Goal: Transaction & Acquisition: Purchase product/service

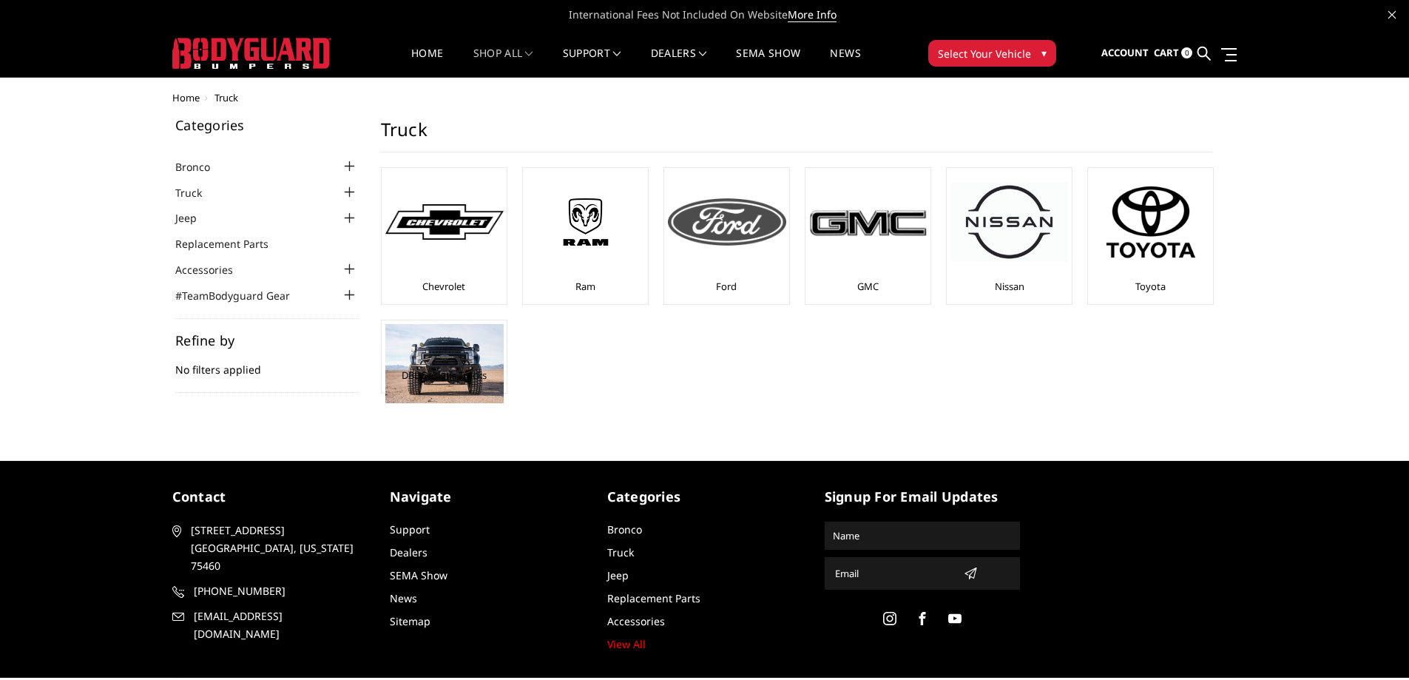
click at [683, 228] on img at bounding box center [727, 221] width 118 height 47
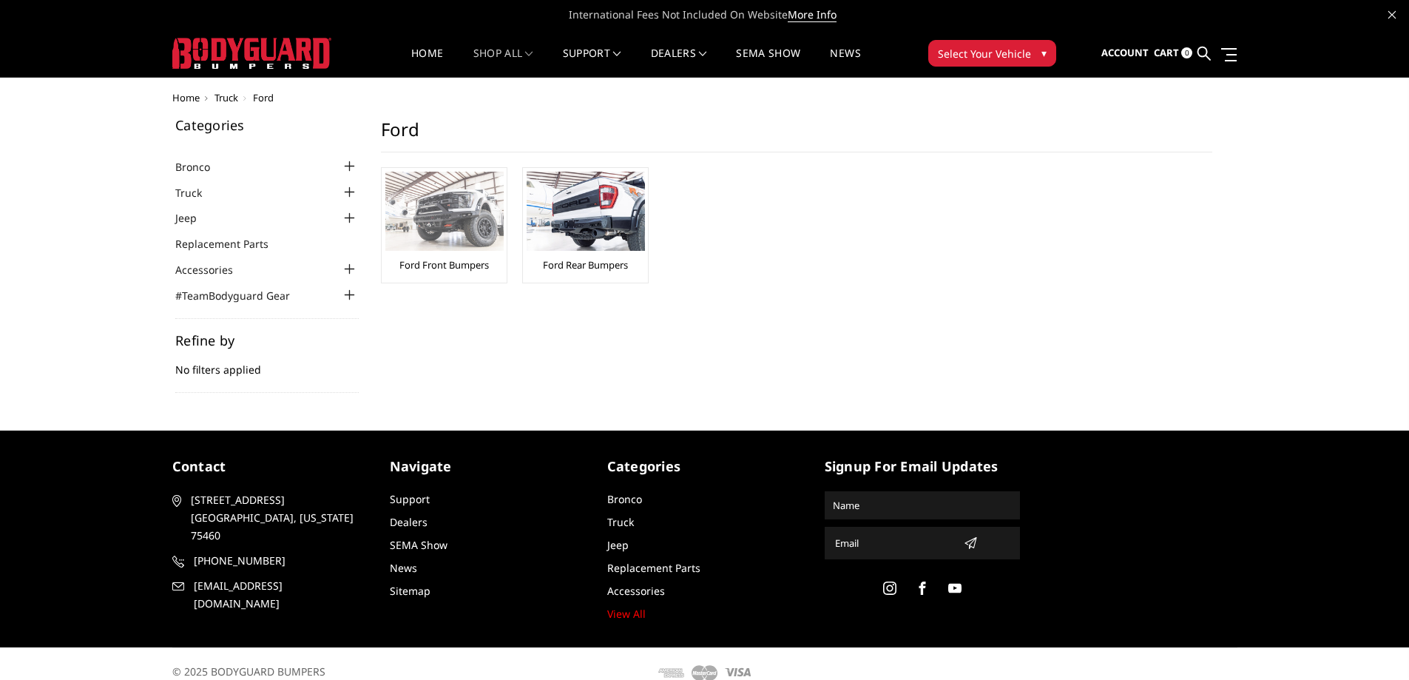
click at [491, 240] on img at bounding box center [444, 211] width 118 height 79
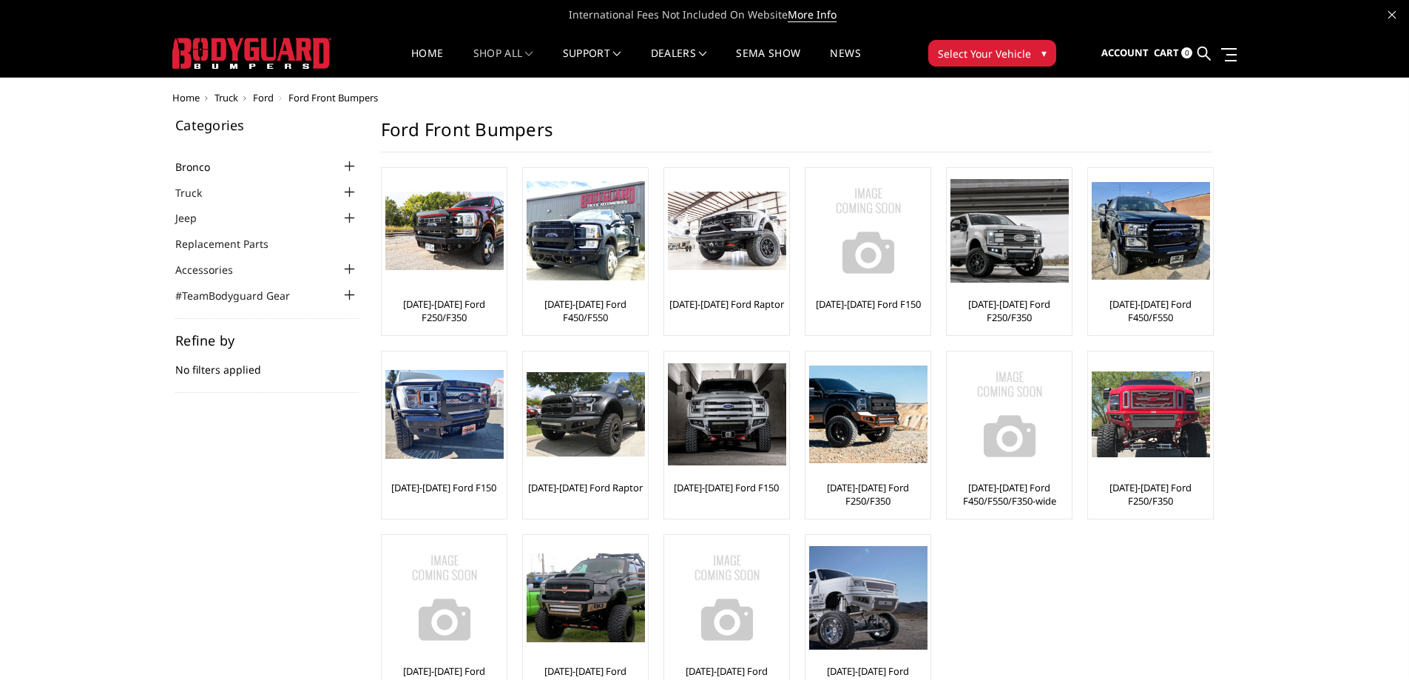
click at [203, 168] on link "Bronco" at bounding box center [201, 167] width 53 height 16
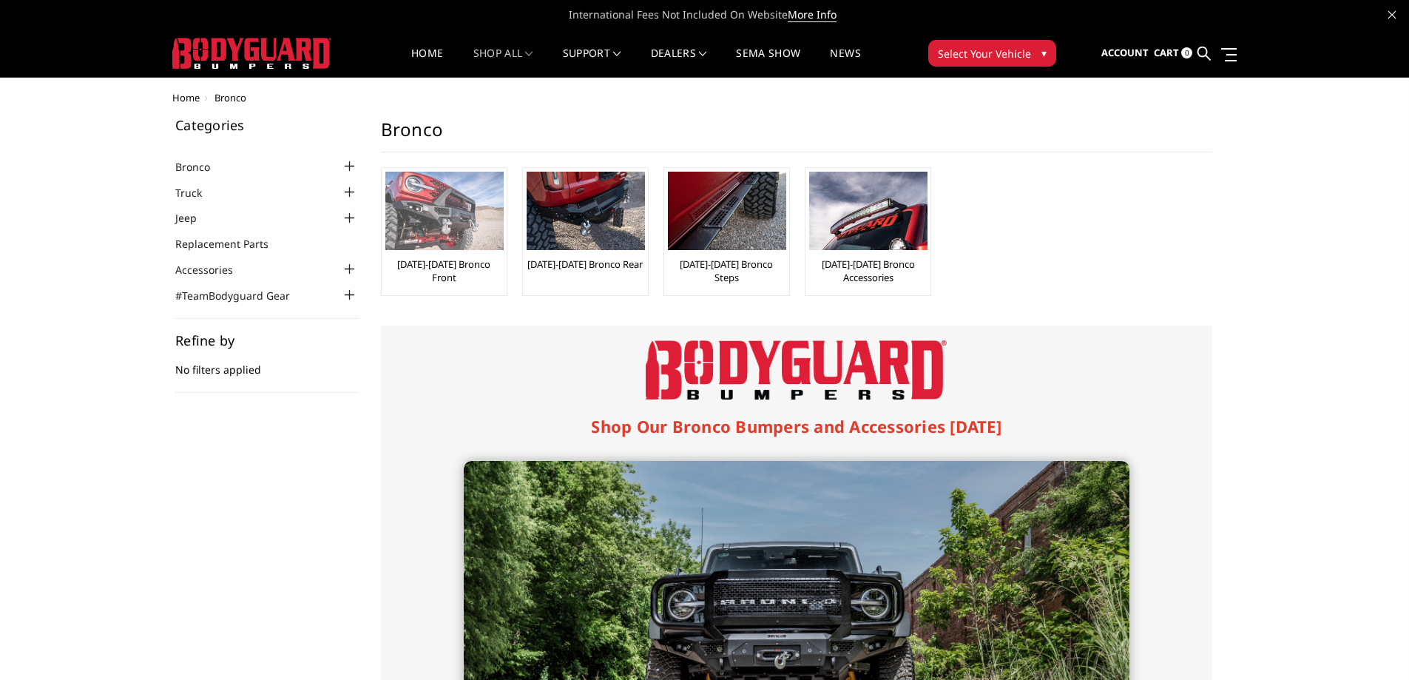
click at [457, 265] on link "[DATE]-[DATE] Bronco Front" at bounding box center [444, 270] width 118 height 27
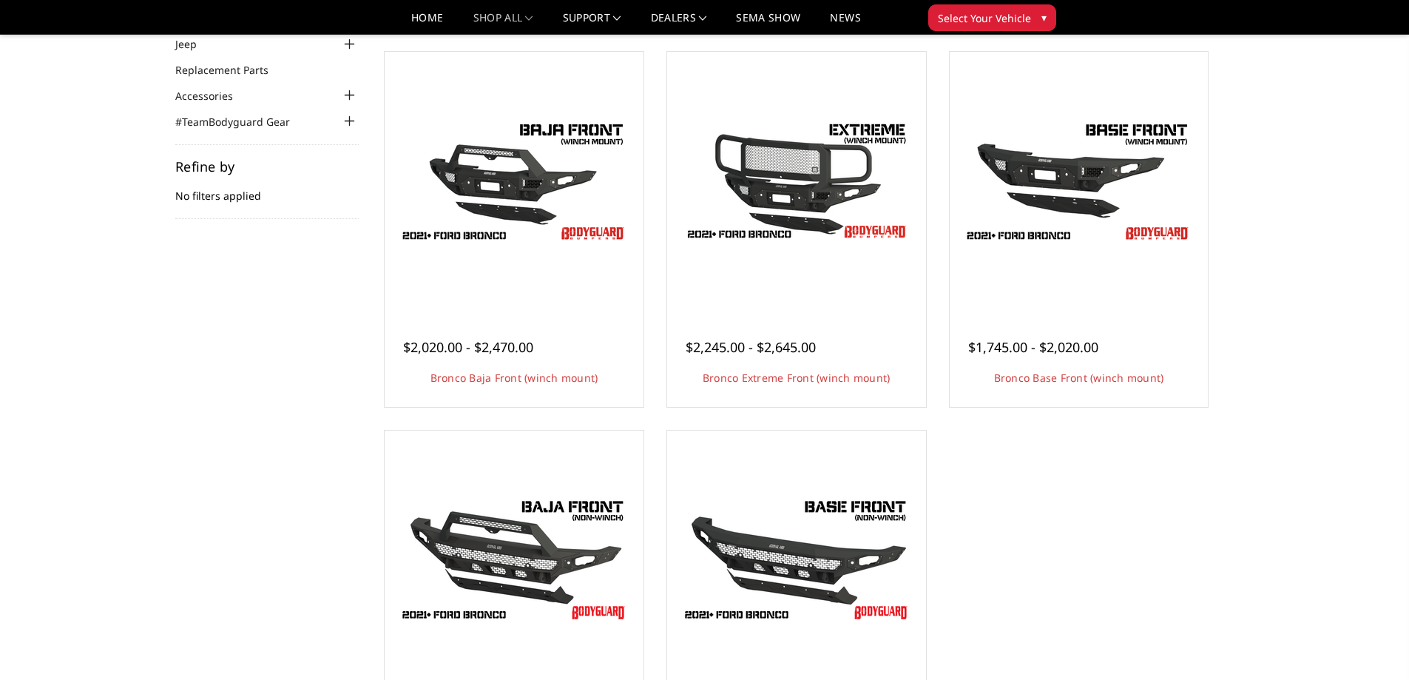
scroll to position [148, 0]
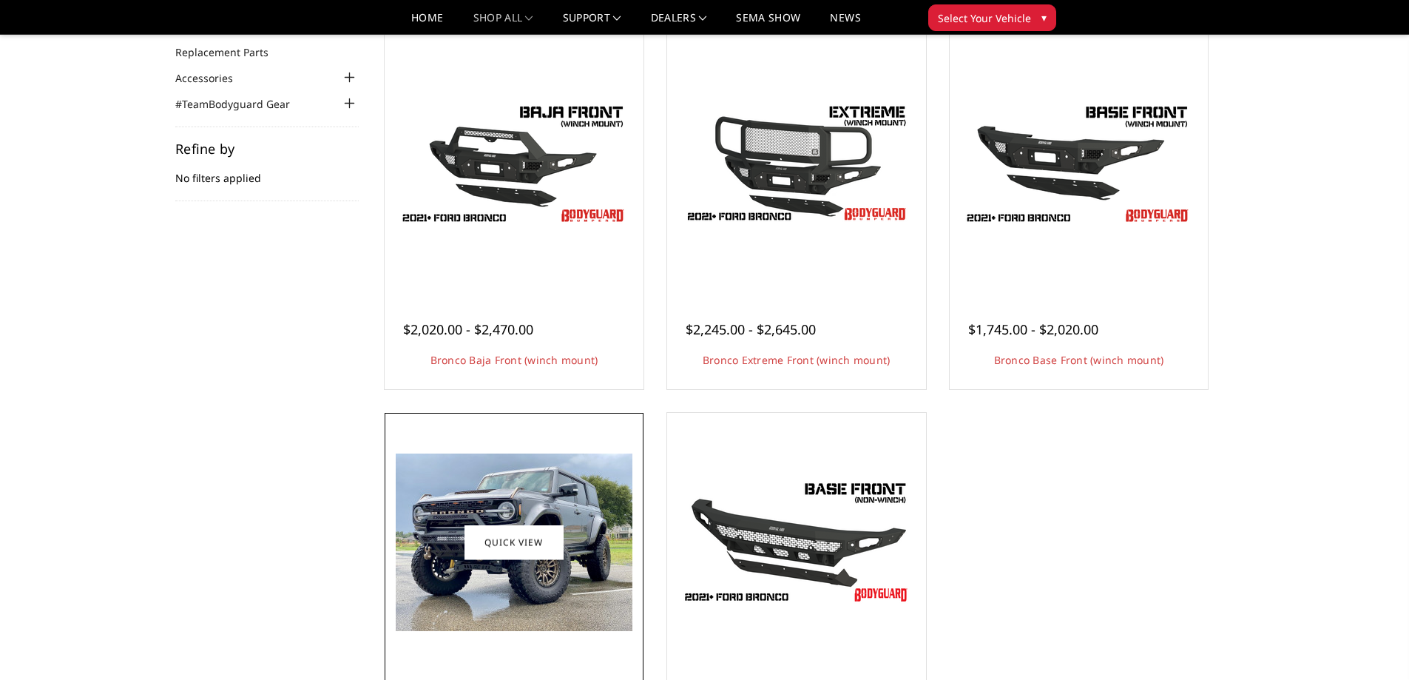
click at [452, 544] on img at bounding box center [514, 541] width 237 height 177
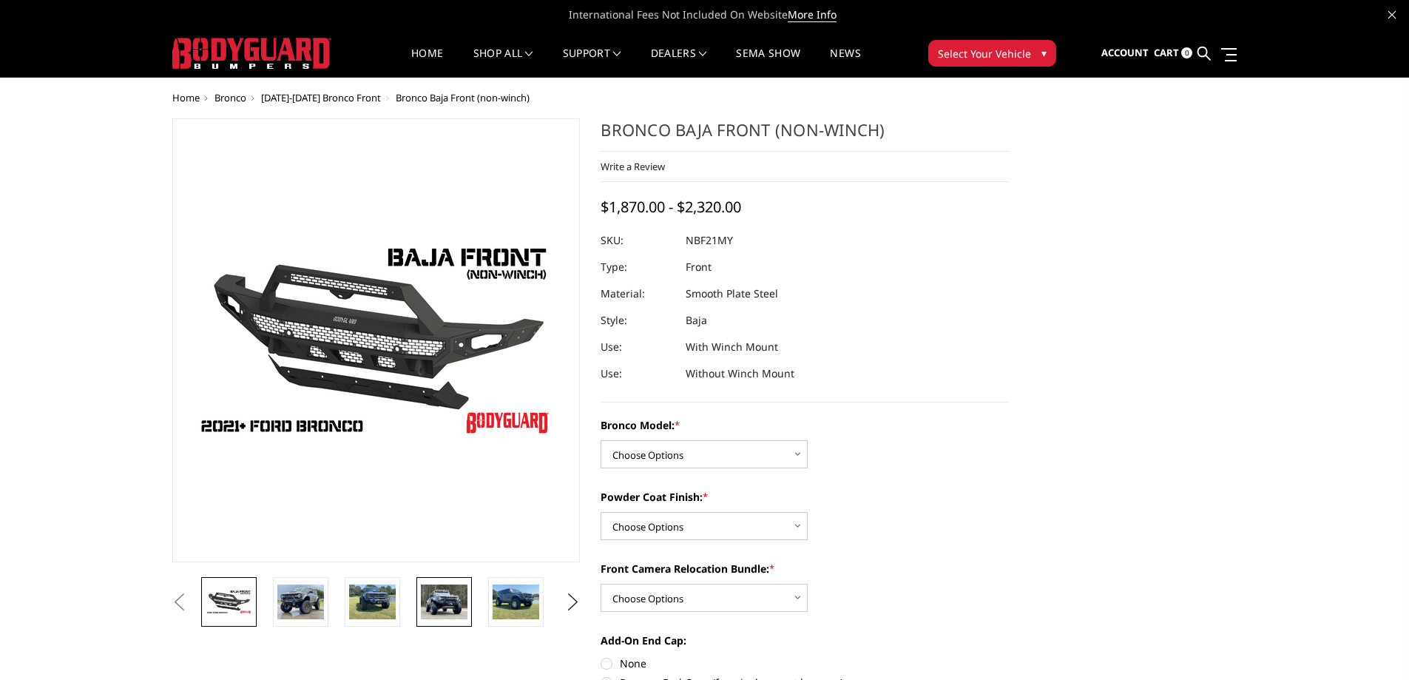
click at [422, 605] on img at bounding box center [444, 601] width 47 height 35
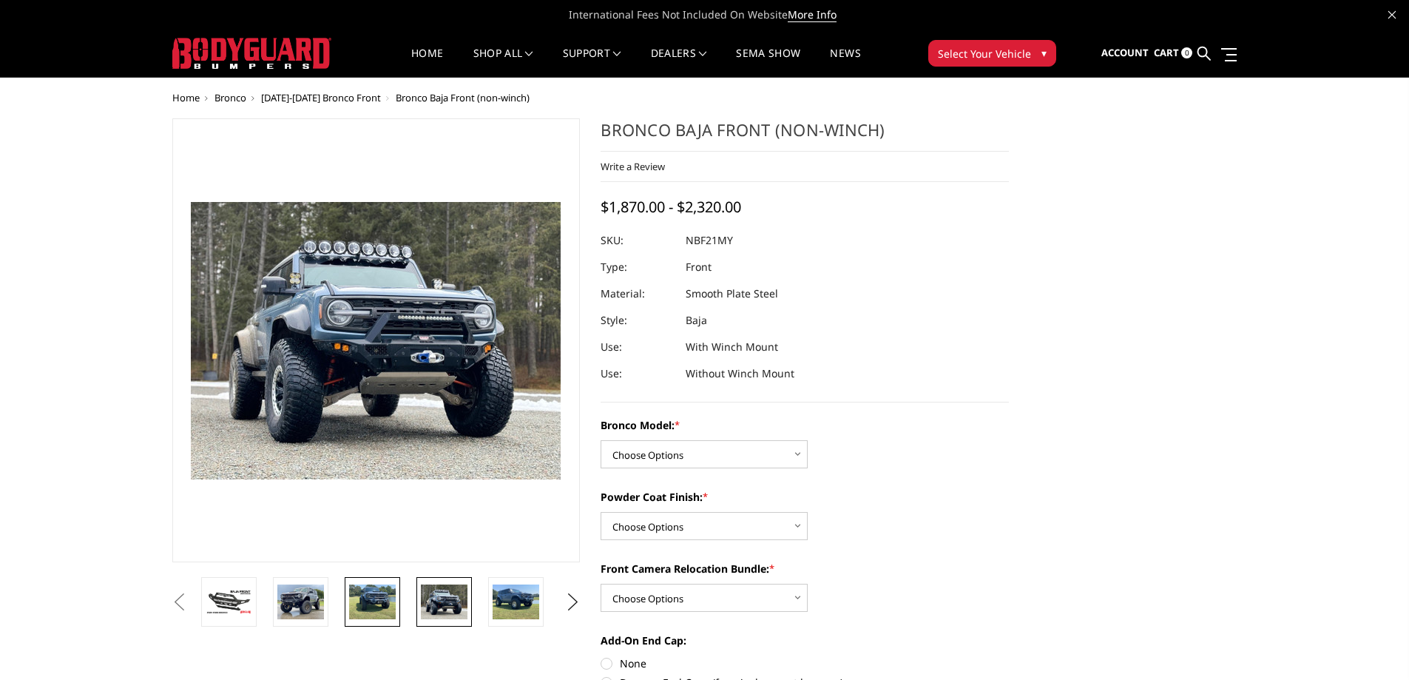
click at [366, 601] on img at bounding box center [372, 601] width 47 height 35
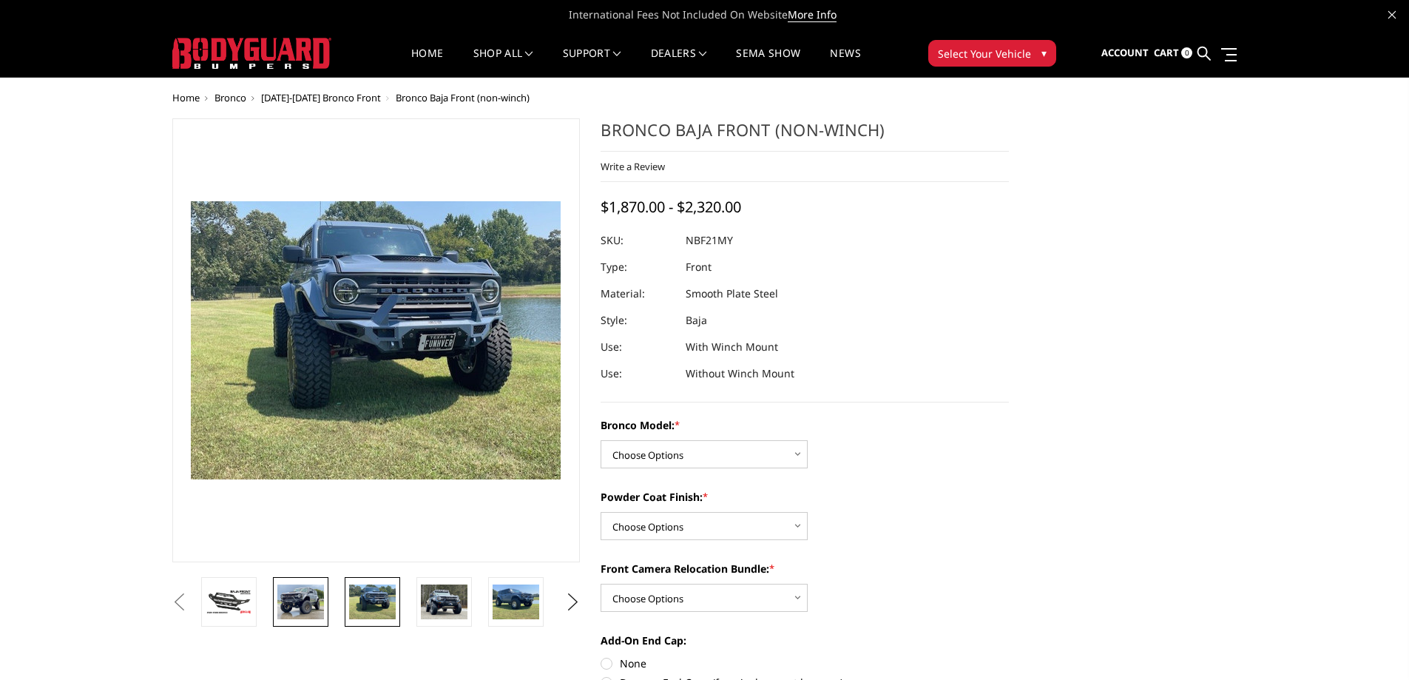
click at [285, 603] on img at bounding box center [300, 601] width 47 height 35
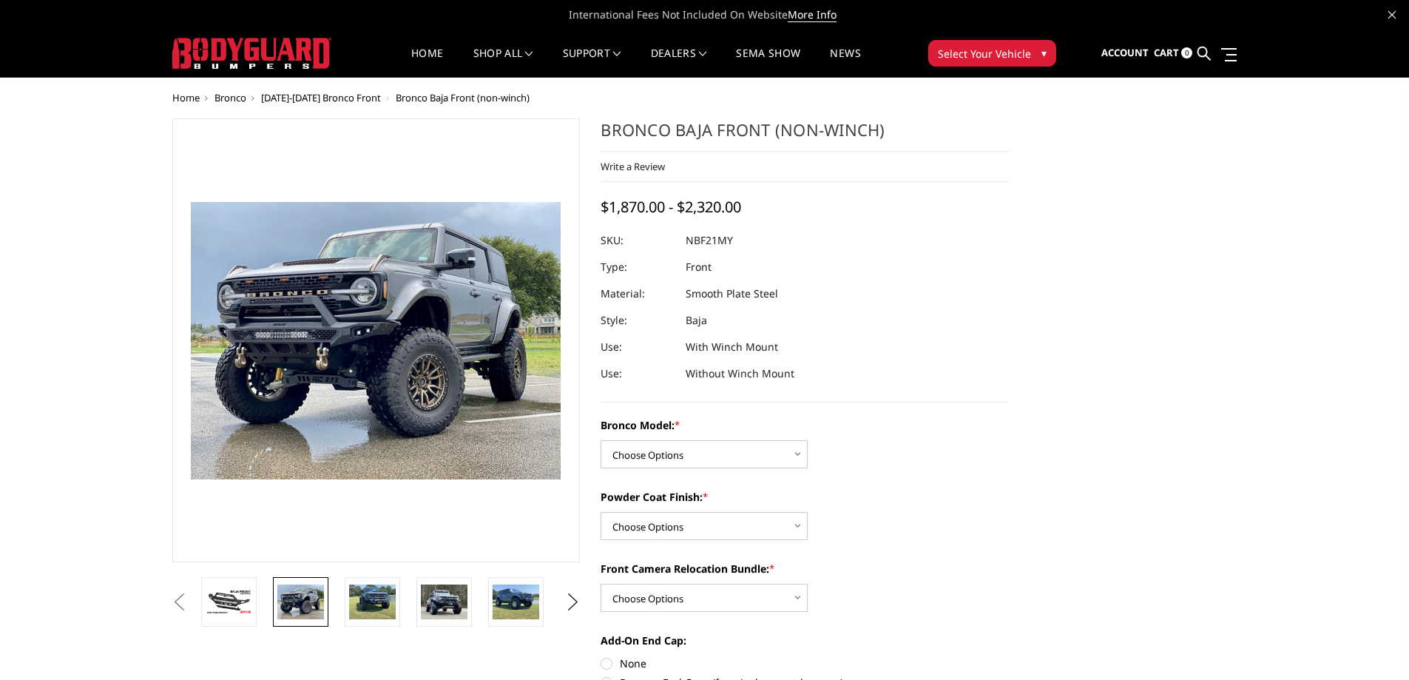
click at [336, 598] on li at bounding box center [306, 602] width 72 height 50
click at [395, 602] on img at bounding box center [372, 601] width 47 height 35
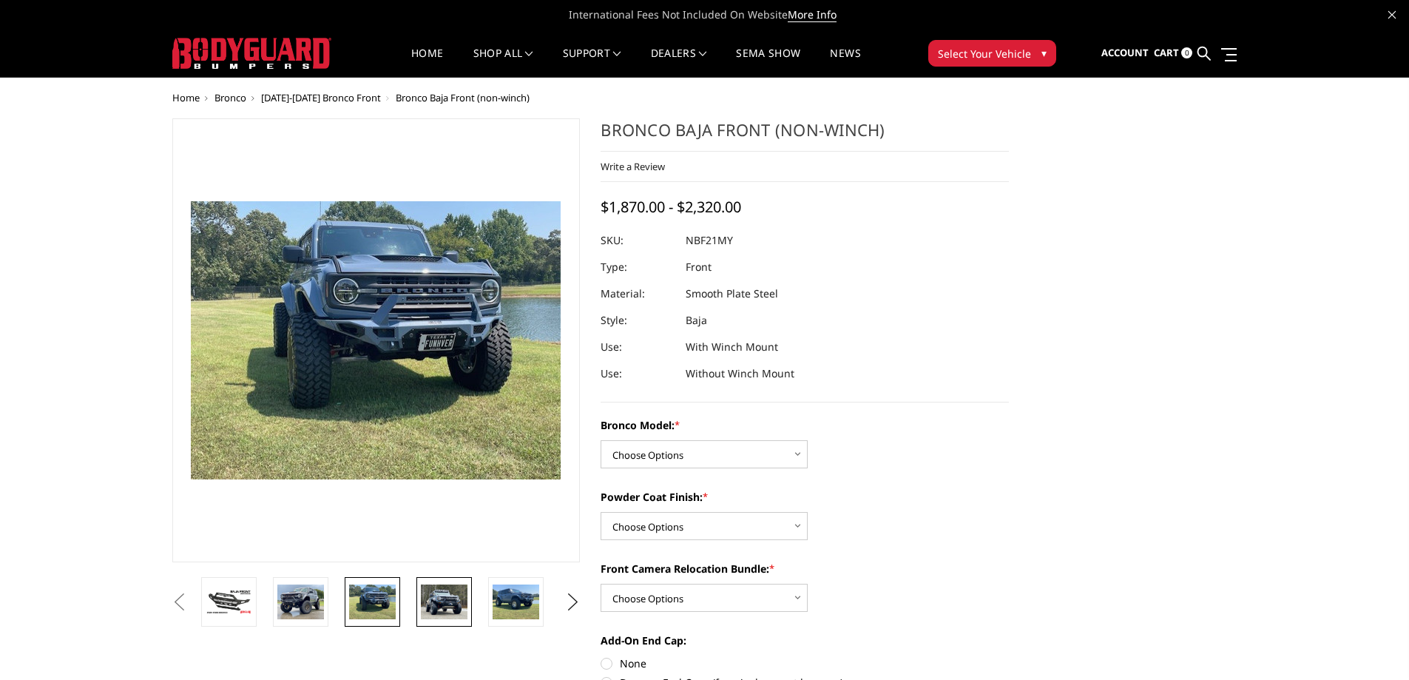
click at [418, 598] on link at bounding box center [443, 602] width 55 height 50
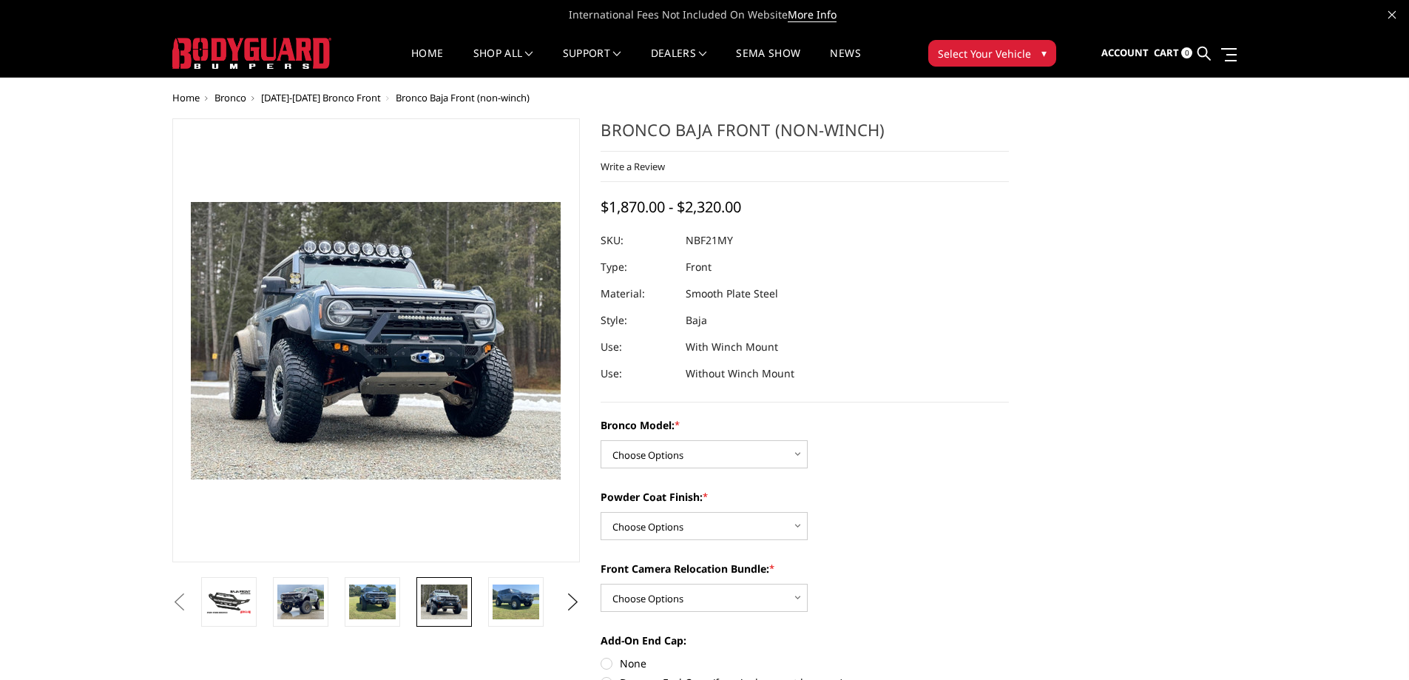
click at [485, 606] on li at bounding box center [521, 602] width 72 height 50
click at [502, 612] on img at bounding box center [516, 601] width 47 height 35
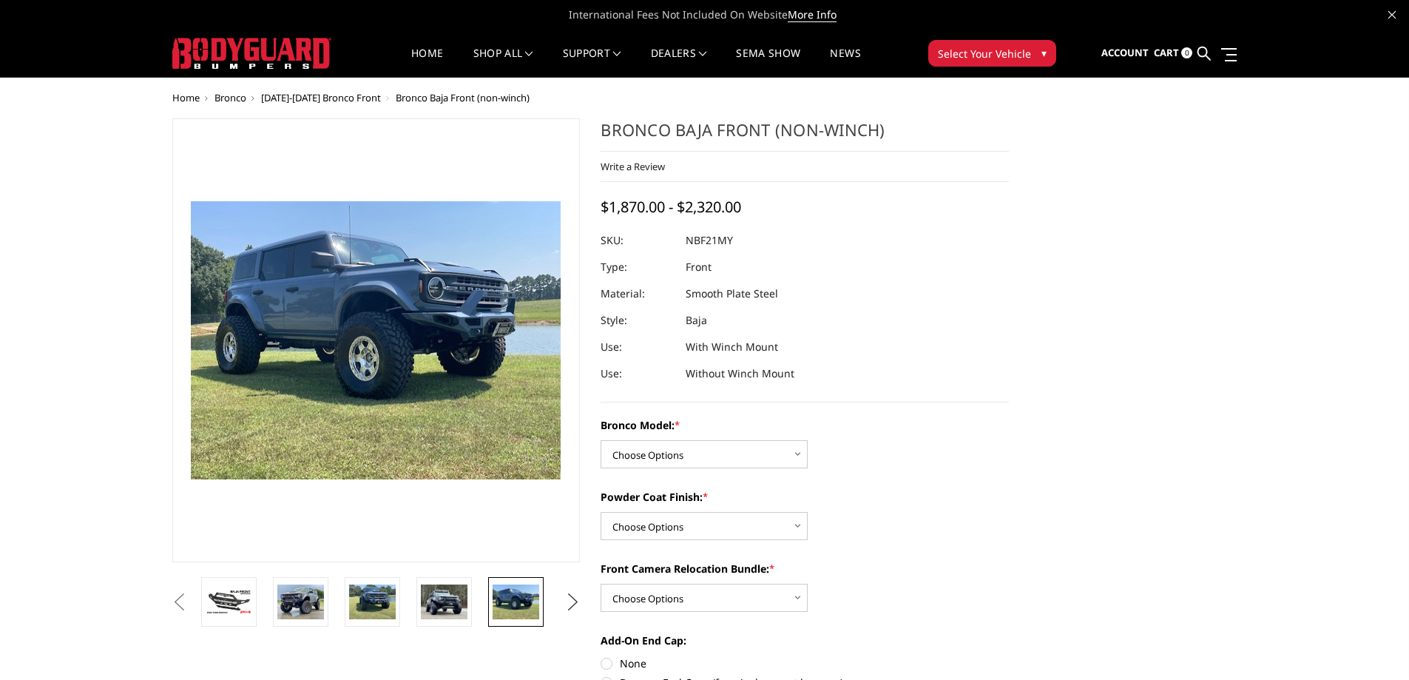
click at [571, 612] on button "Next" at bounding box center [572, 602] width 22 height 22
click at [500, 611] on img at bounding box center [516, 601] width 47 height 35
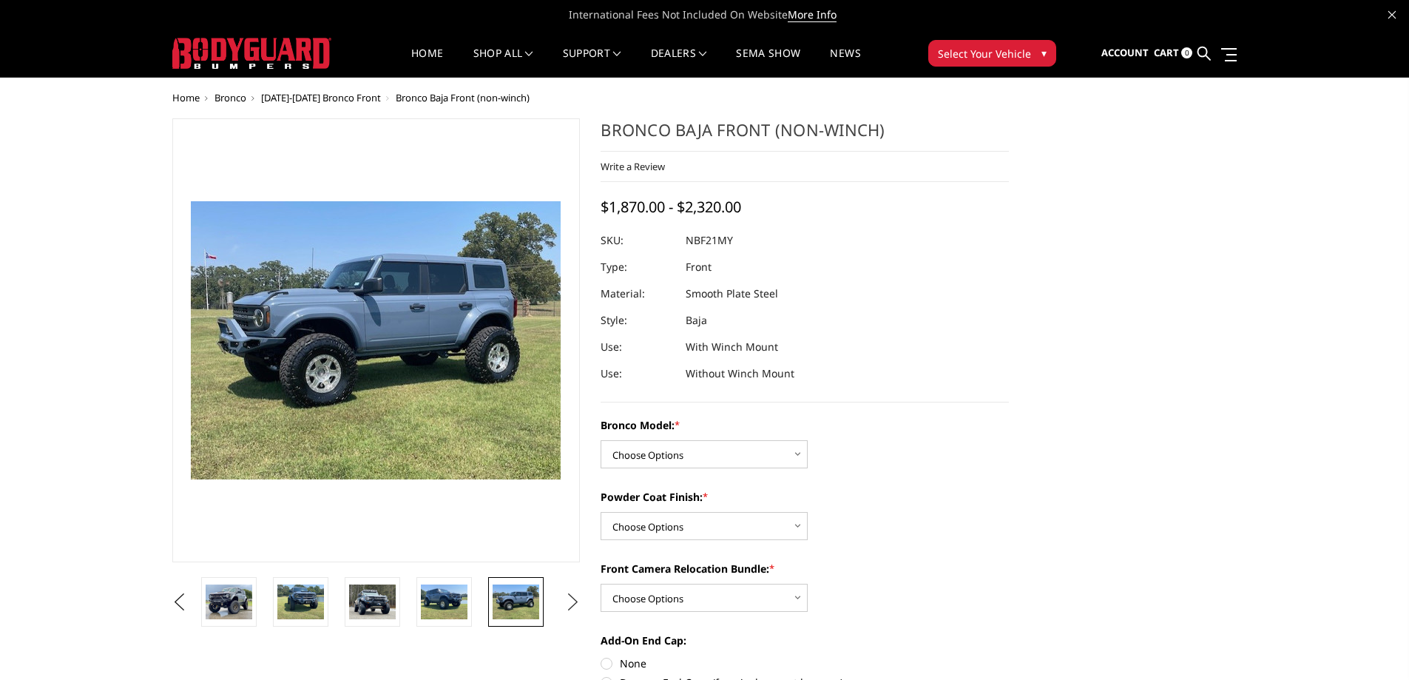
click at [572, 604] on button "Next" at bounding box center [572, 602] width 22 height 22
click at [504, 604] on img at bounding box center [516, 601] width 47 height 35
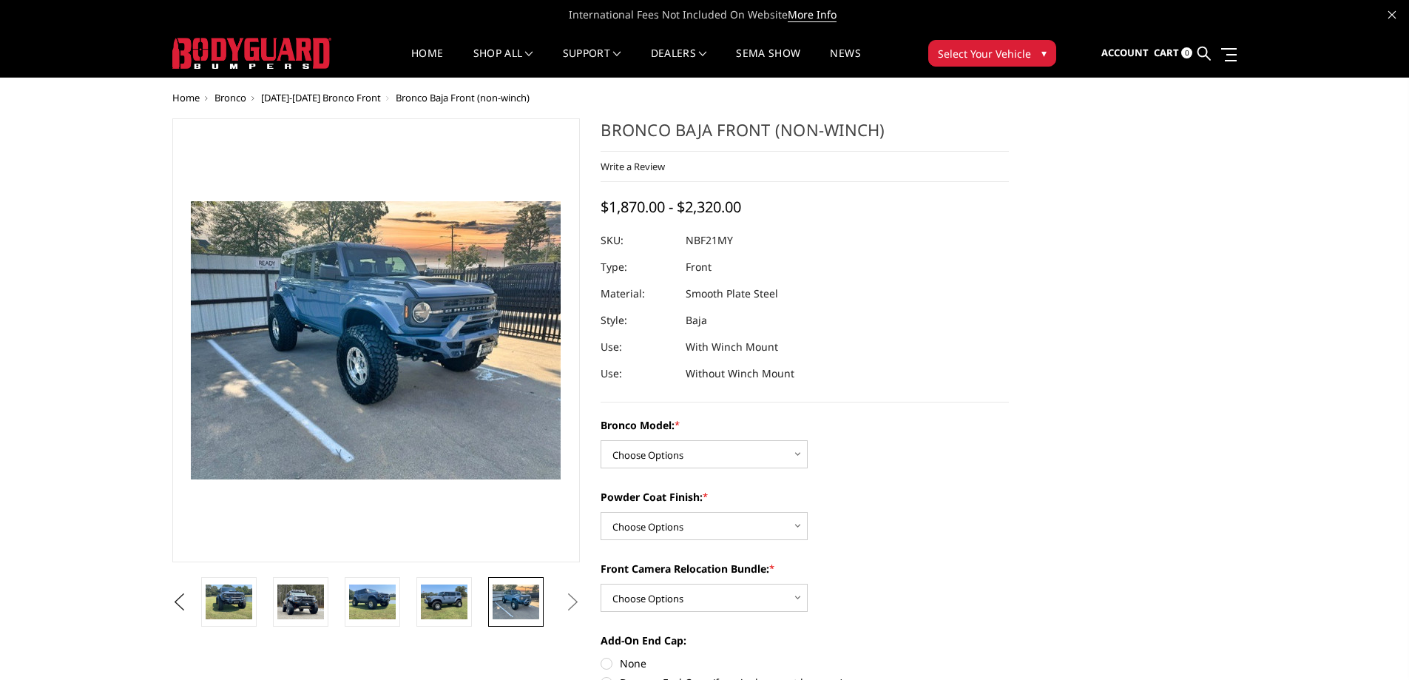
click at [550, 609] on li at bounding box center [521, 602] width 72 height 50
click at [559, 600] on ul "Previous Next" at bounding box center [377, 602] width 416 height 50
click at [572, 604] on button "Next" at bounding box center [572, 602] width 22 height 22
click at [190, 607] on button "Previous" at bounding box center [180, 602] width 22 height 22
click at [183, 606] on button "Previous" at bounding box center [180, 602] width 22 height 22
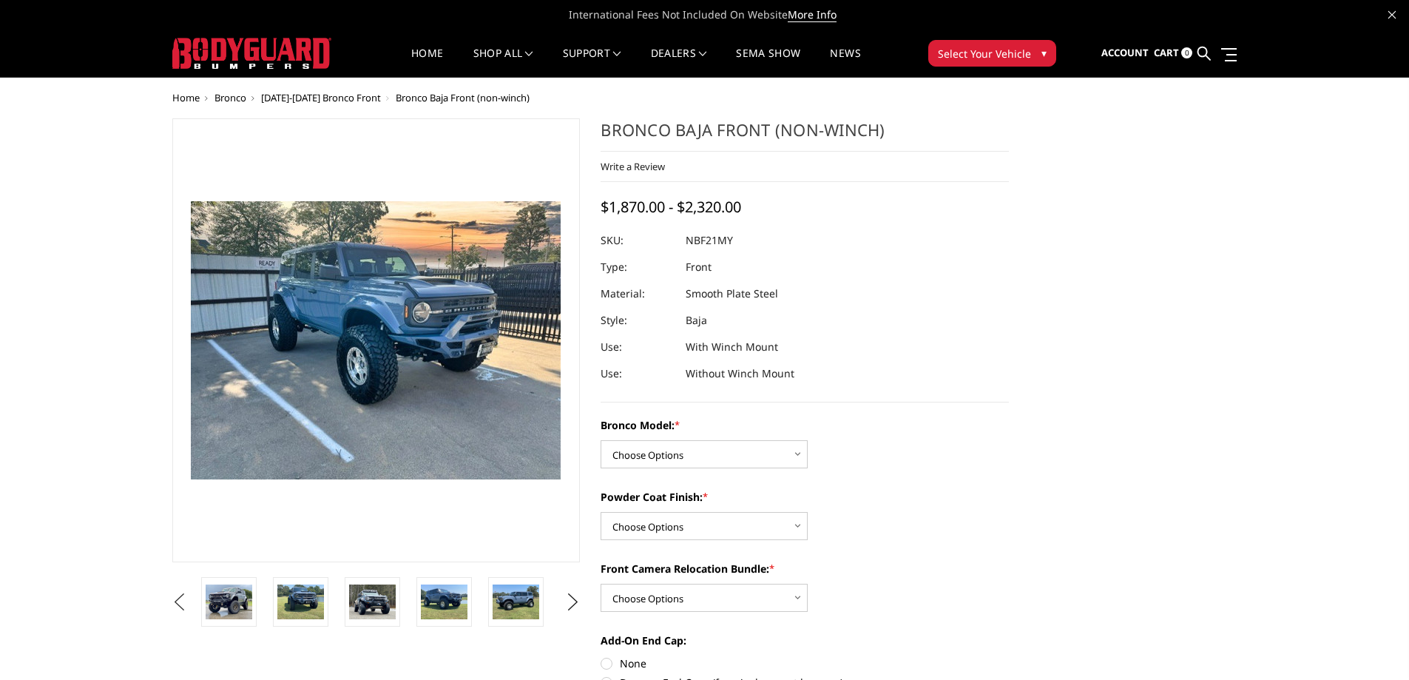
click at [183, 606] on button "Previous" at bounding box center [180, 602] width 22 height 22
click at [184, 608] on button "Previous" at bounding box center [180, 602] width 22 height 22
click at [241, 612] on img at bounding box center [229, 602] width 47 height 26
